Goal: Task Accomplishment & Management: Manage account settings

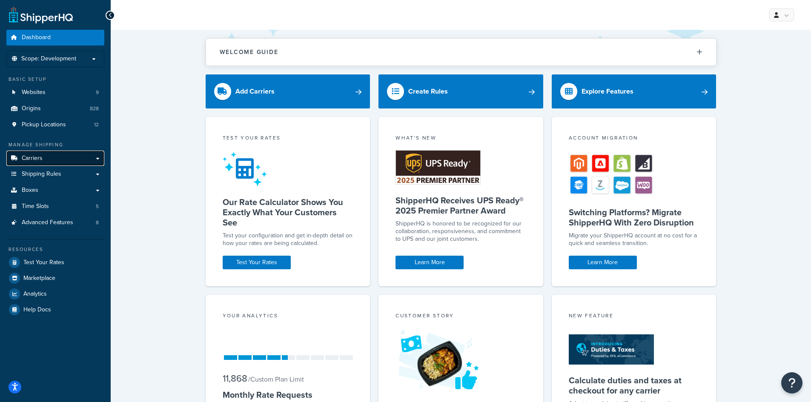
click at [42, 156] on link "Carriers" at bounding box center [55, 159] width 98 height 16
click at [66, 63] on li "Scope: Development" at bounding box center [55, 59] width 98 height 17
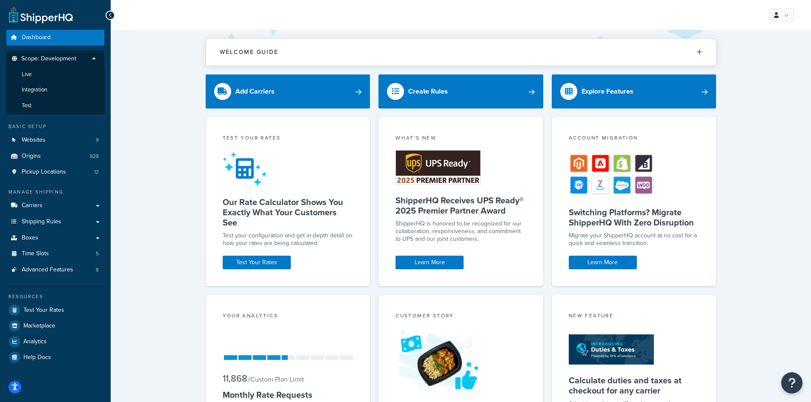
click at [66, 52] on li "Scope: Development Live Integration Test" at bounding box center [55, 83] width 98 height 64
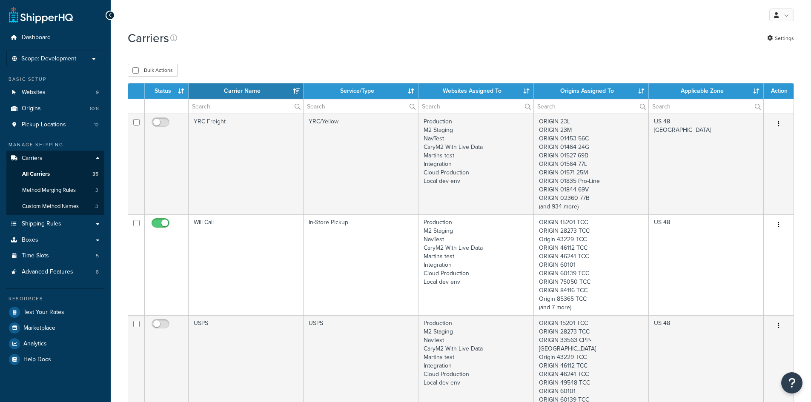
select select "15"
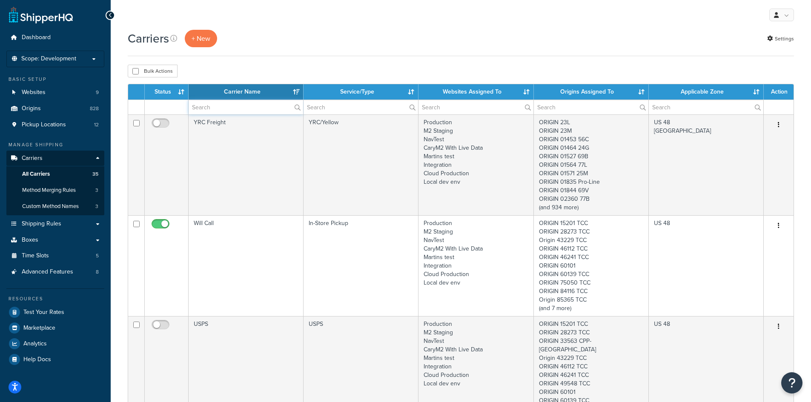
click at [211, 110] on input "text" at bounding box center [245, 107] width 114 height 14
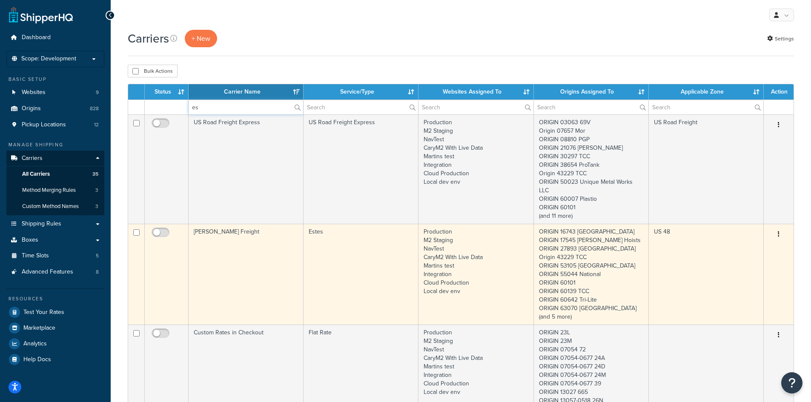
type input "es"
click at [779, 228] on button "button" at bounding box center [778, 235] width 12 height 14
click at [760, 236] on link "Edit" at bounding box center [743, 242] width 67 height 17
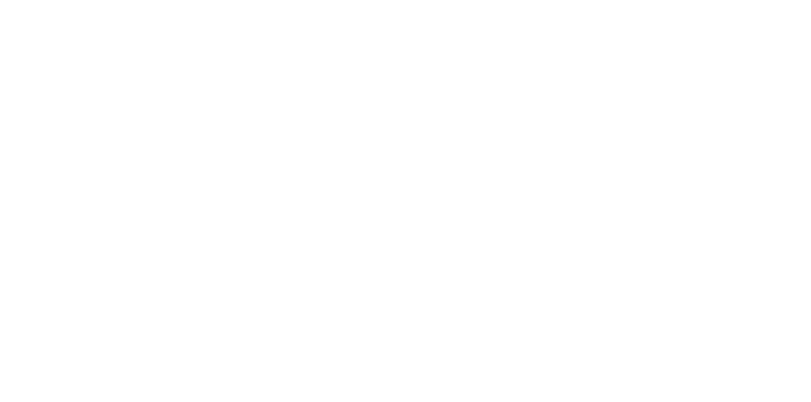
select select "estesFreight"
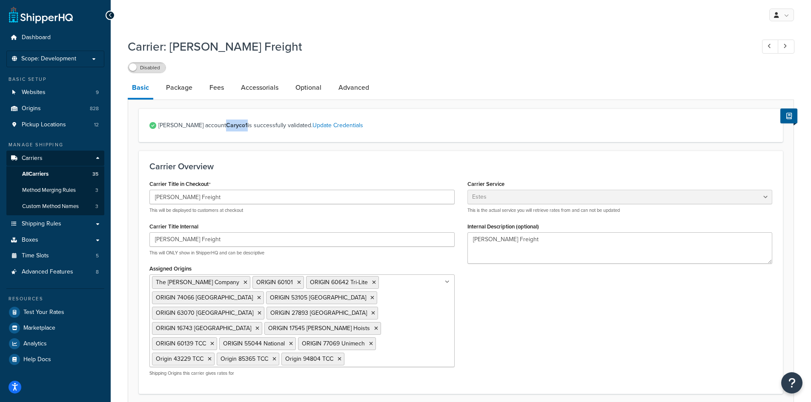
drag, startPoint x: 218, startPoint y: 125, endPoint x: 196, endPoint y: 124, distance: 21.7
click at [196, 124] on span "Estes account Caryco1 is successfully validated. Update Credentials" at bounding box center [465, 126] width 614 height 12
copy strong "Caryco1"
click at [146, 71] on label "Disabled" at bounding box center [146, 68] width 37 height 10
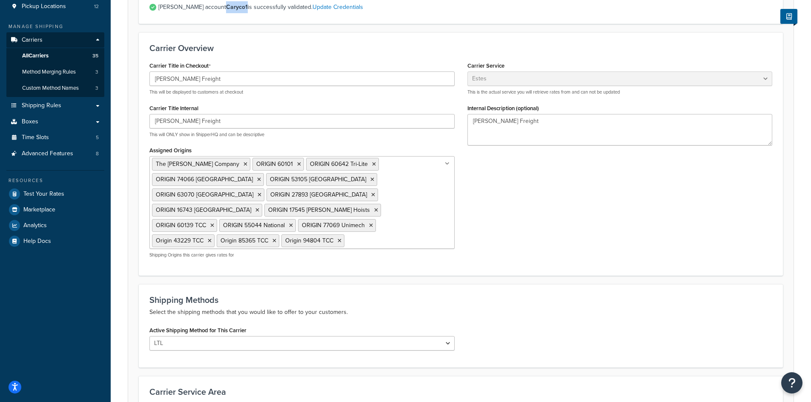
scroll to position [128, 0]
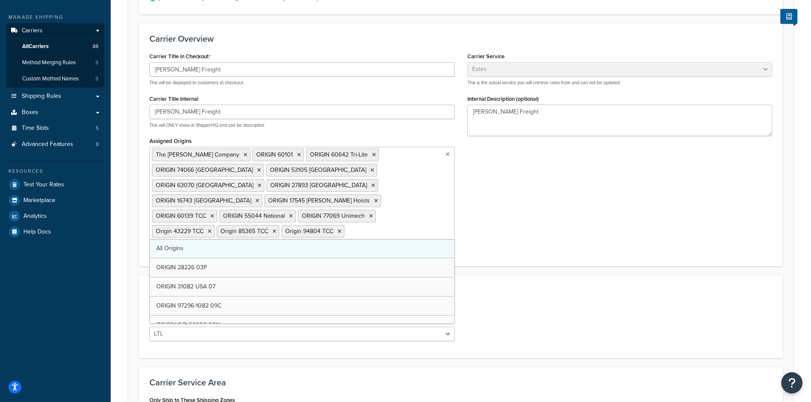
click at [412, 226] on div "The Cary Company ORIGIN 60101 ORIGIN 60642 Tri-Lite ORIGIN 74066 Ardagh ORIGIN …" at bounding box center [301, 193] width 305 height 93
click at [666, 254] on form "Estes account Caryco1 is successfully validated. Update Credentials Carrier Ove…" at bounding box center [460, 235] width 665 height 509
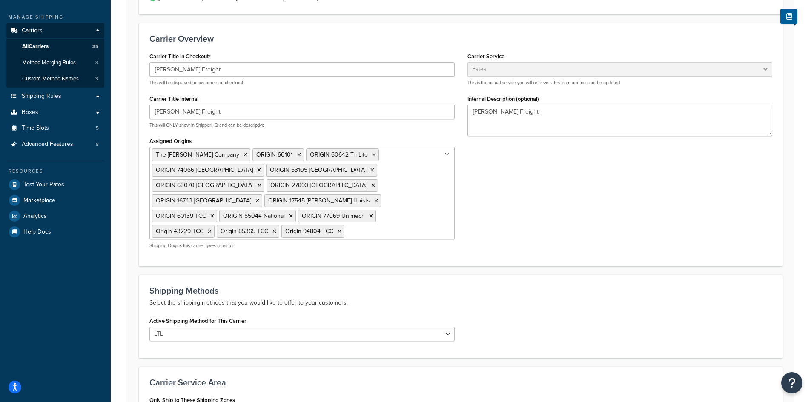
click at [346, 213] on ul "The Cary Company ORIGIN 60101 ORIGIN 60642 Tri-Lite ORIGIN 74066 Ardagh ORIGIN …" at bounding box center [301, 193] width 305 height 93
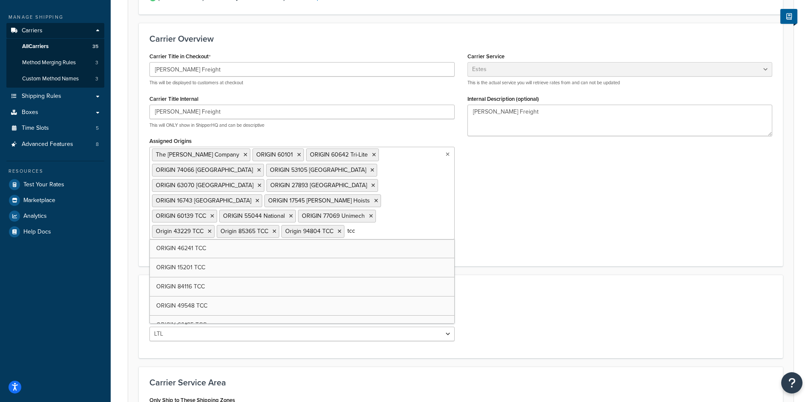
type input "tcc"
click at [346, 213] on ul "The Cary Company ORIGIN 60101 ORIGIN 60642 Tri-Lite ORIGIN 74066 Ardagh ORIGIN …" at bounding box center [301, 193] width 305 height 93
click at [346, 226] on input "tcc" at bounding box center [383, 230] width 75 height 9
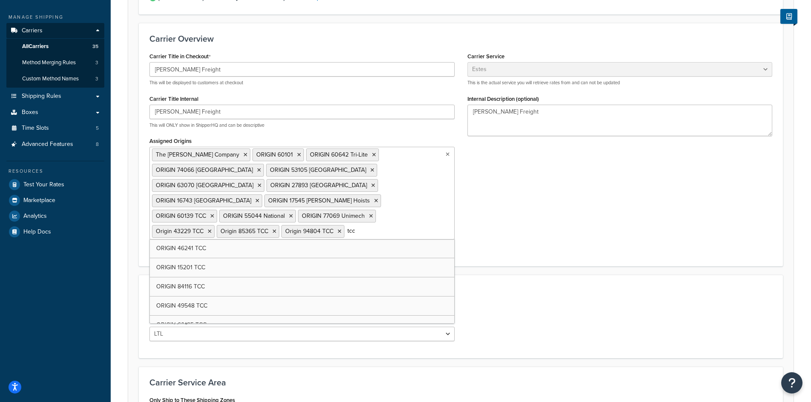
click at [346, 226] on input "tcc" at bounding box center [383, 230] width 75 height 9
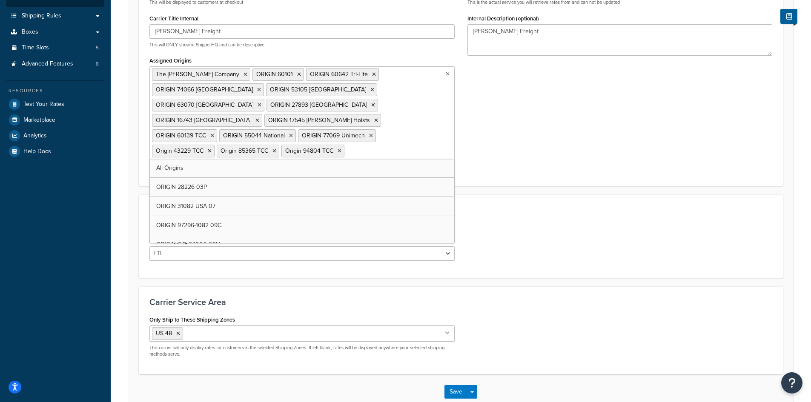
scroll to position [213, 0]
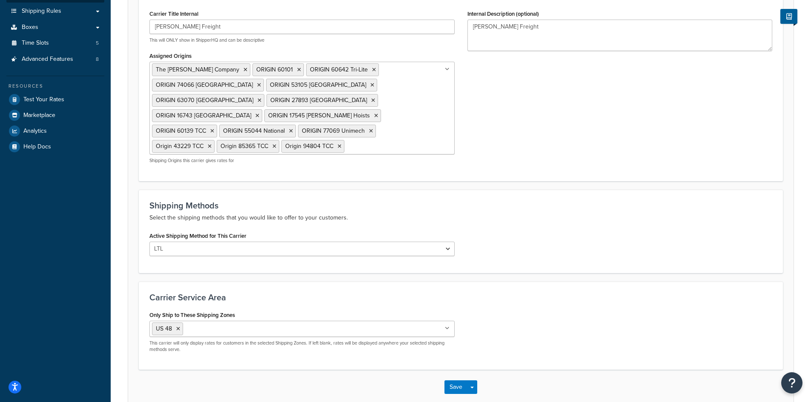
click at [560, 230] on div "Active Shipping Method for This Carrier LTL" at bounding box center [460, 246] width 635 height 33
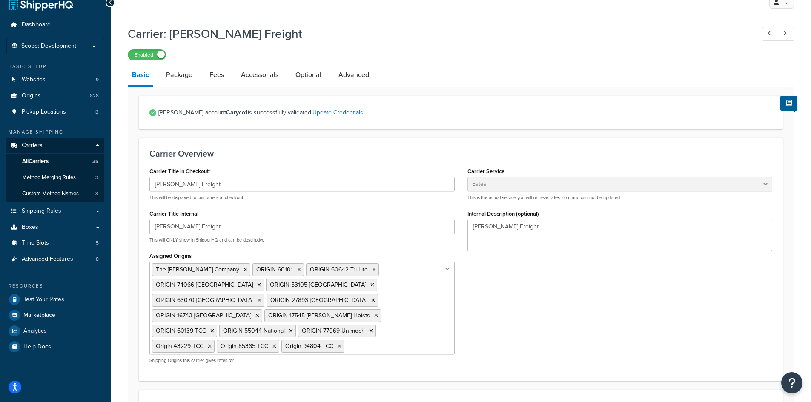
scroll to position [0, 0]
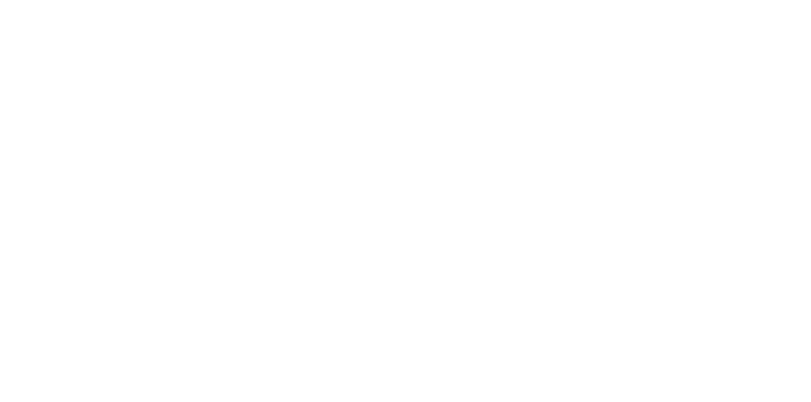
select select "estesFreight"
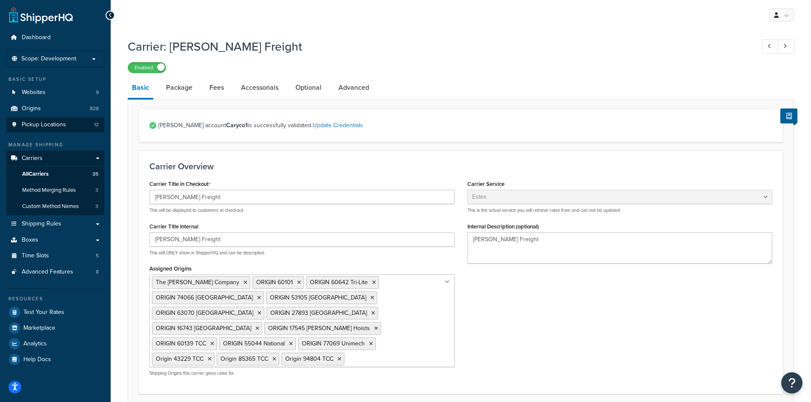
drag, startPoint x: 180, startPoint y: 97, endPoint x: 20, endPoint y: 118, distance: 161.7
click at [180, 97] on link "Package" at bounding box center [179, 87] width 35 height 20
click at [180, 90] on link "Package" at bounding box center [179, 87] width 35 height 20
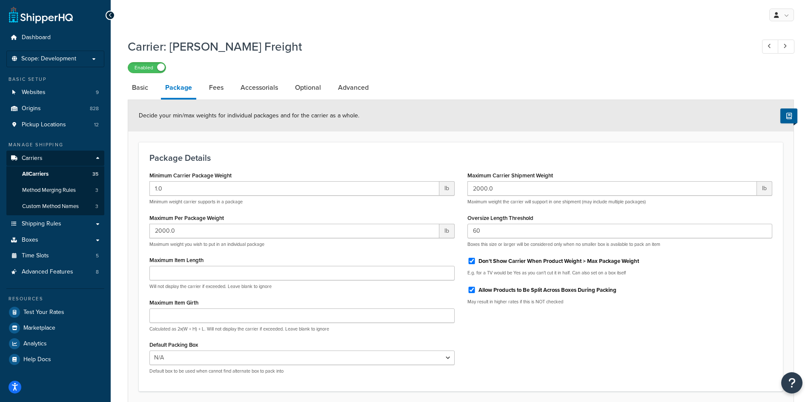
drag, startPoint x: 142, startPoint y: 90, endPoint x: 160, endPoint y: 106, distance: 24.7
click at [142, 90] on link "Basic" at bounding box center [140, 87] width 25 height 20
select select "estesFreight"
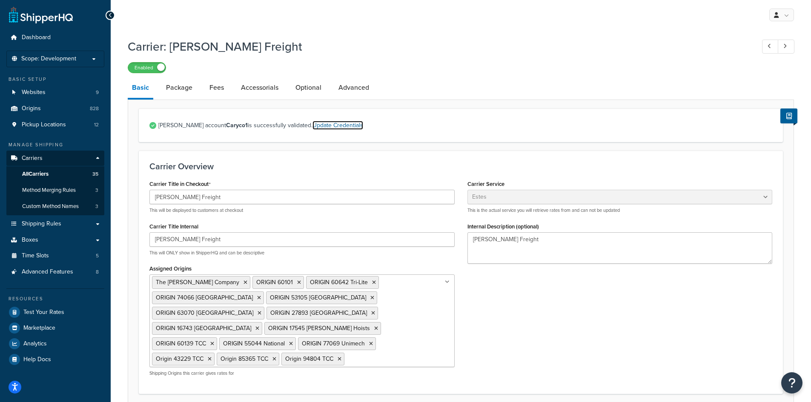
click at [312, 127] on link "Update Credentials" at bounding box center [337, 125] width 51 height 9
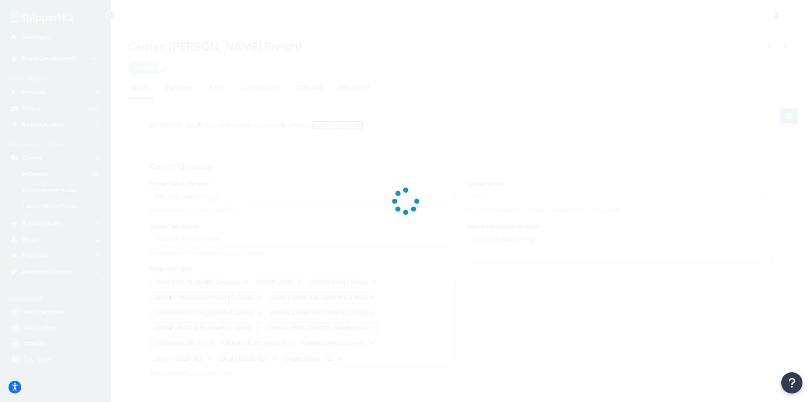
select select "THIRD PARTY"
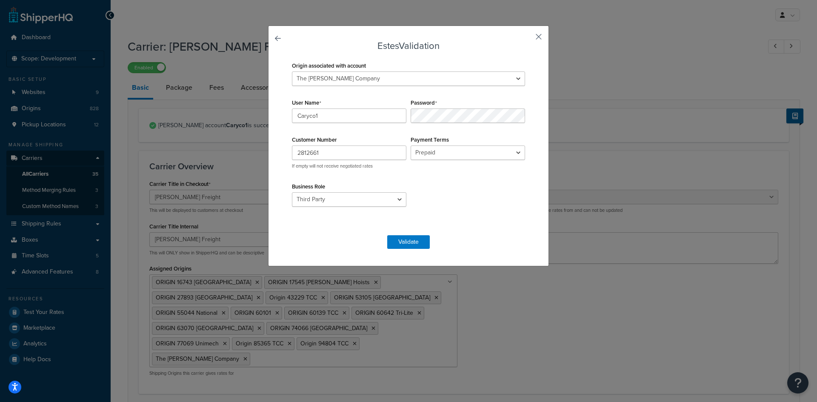
click at [527, 39] on button "button" at bounding box center [526, 40] width 2 height 2
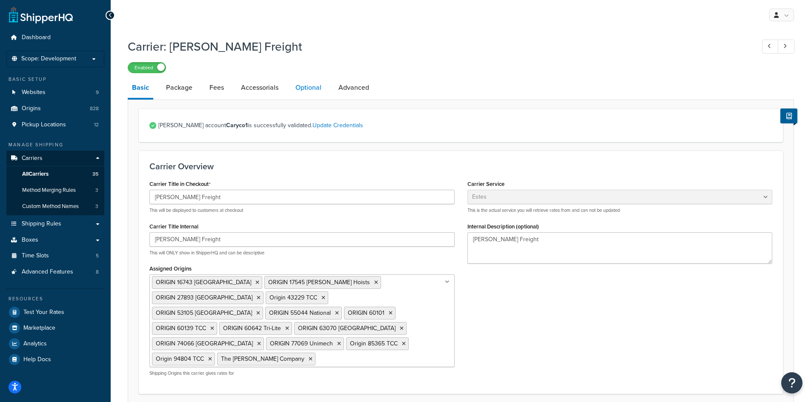
click at [306, 86] on link "Optional" at bounding box center [308, 87] width 34 height 20
select select "250"
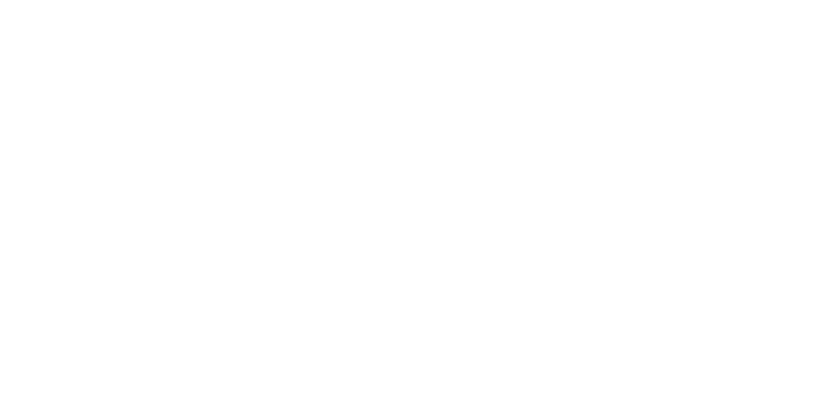
select select "estesFreight"
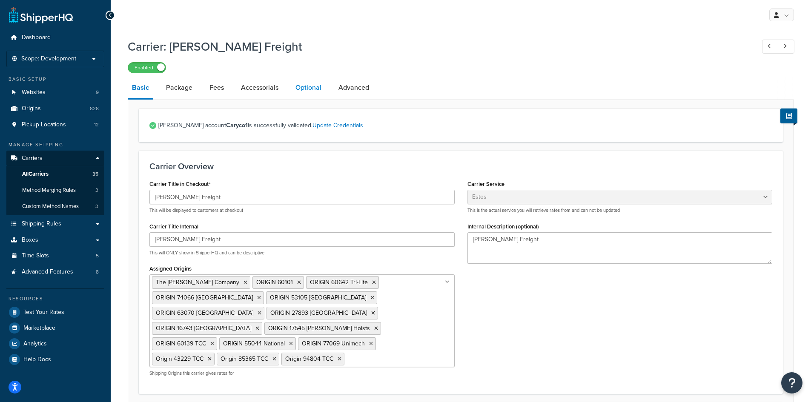
click at [313, 93] on link "Optional" at bounding box center [308, 87] width 34 height 20
select select "250"
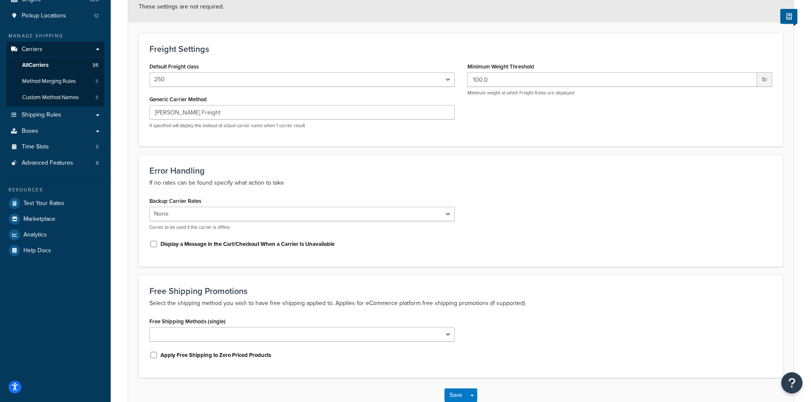
scroll to position [77, 0]
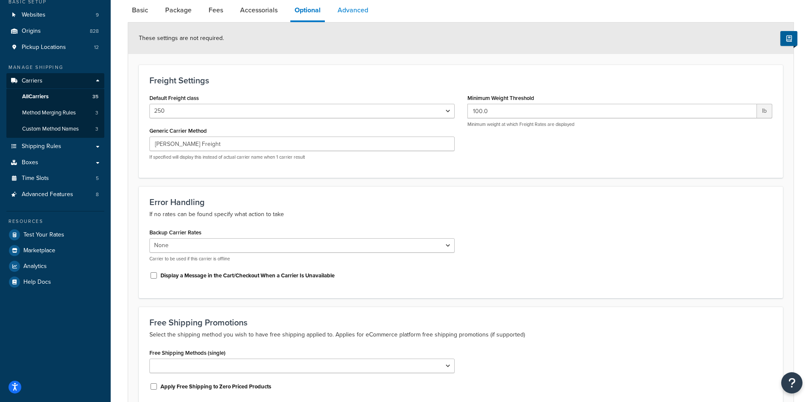
click at [342, 15] on link "Advanced" at bounding box center [352, 10] width 39 height 20
select select "false"
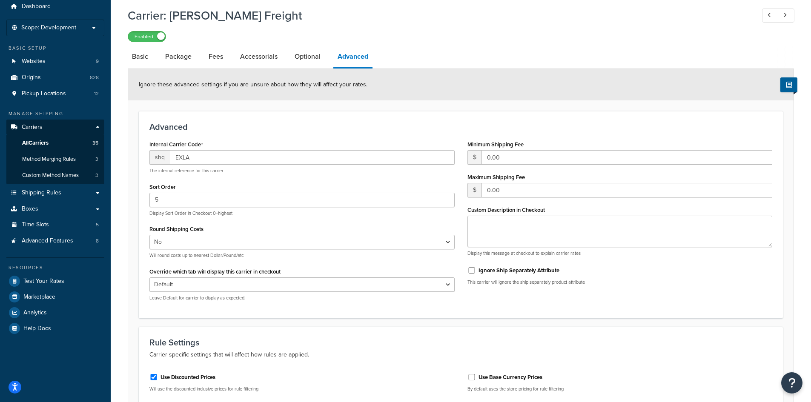
scroll to position [17, 0]
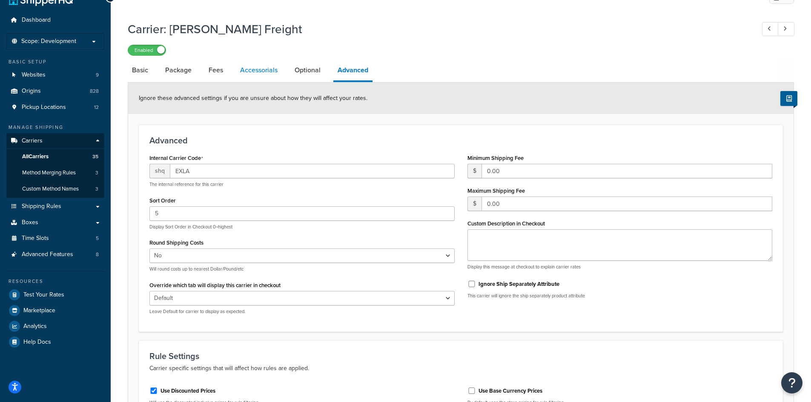
click at [270, 70] on link "Accessorials" at bounding box center [259, 70] width 46 height 20
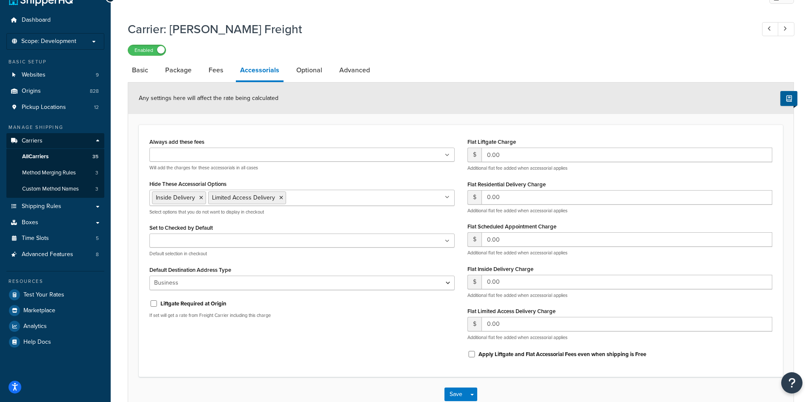
click at [201, 68] on li "Package" at bounding box center [182, 70] width 43 height 20
click at [215, 69] on link "Fees" at bounding box center [215, 70] width 23 height 20
select select "AFTER"
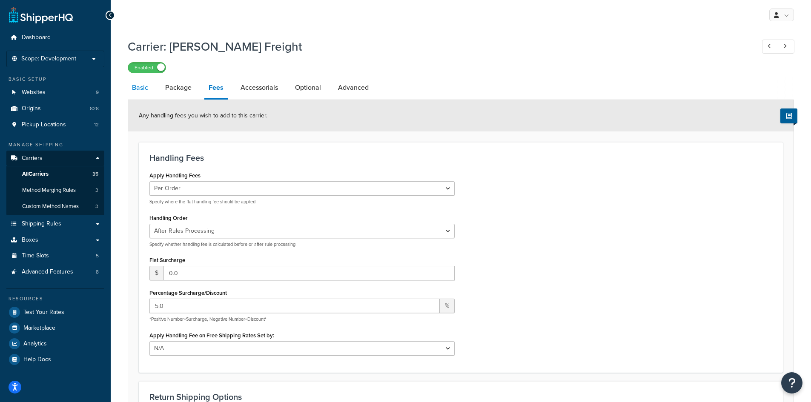
click at [139, 90] on link "Basic" at bounding box center [140, 87] width 25 height 20
select select "estesFreight"
